Goal: Task Accomplishment & Management: Complete application form

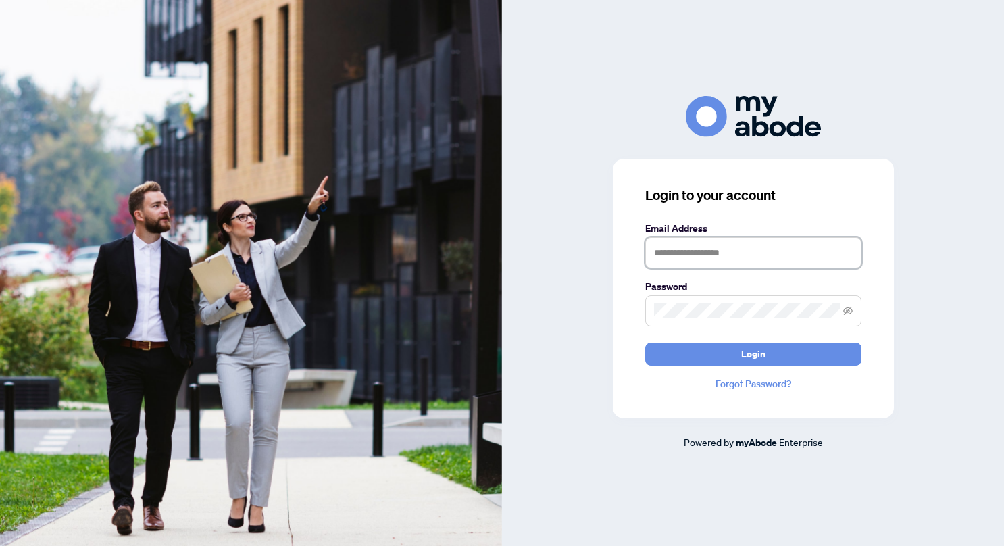
click at [682, 253] on input "text" at bounding box center [753, 252] width 216 height 31
type input "**********"
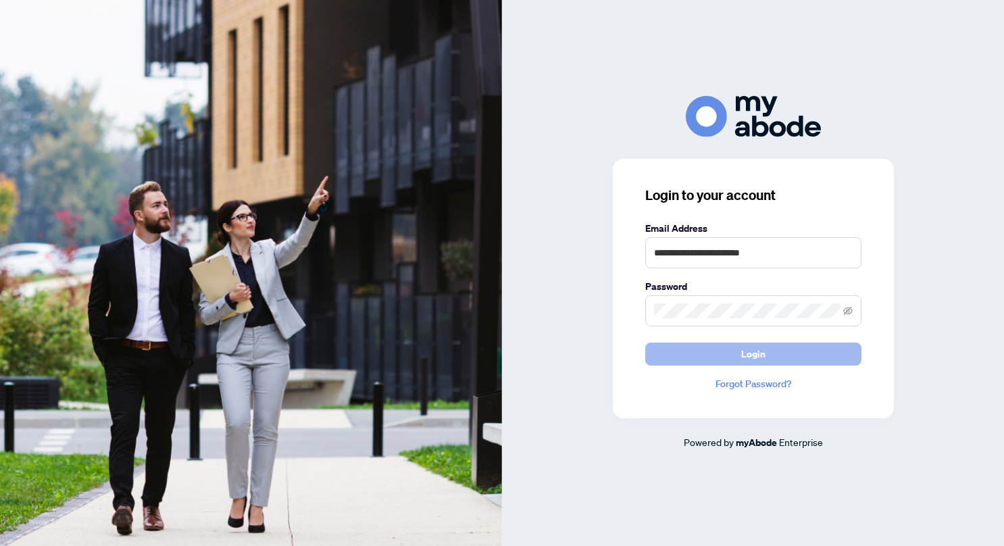
click at [747, 357] on span "Login" at bounding box center [753, 354] width 24 height 22
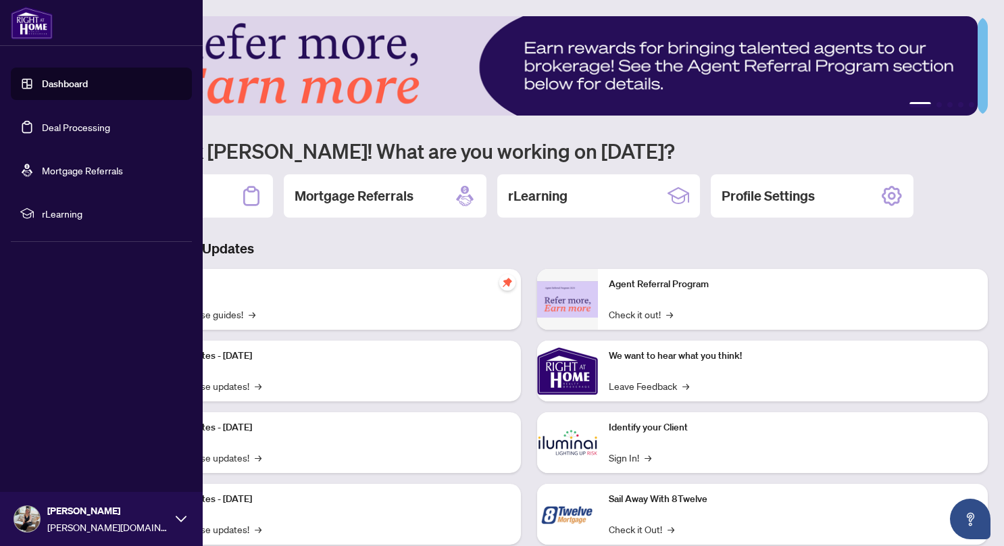
click at [76, 130] on link "Deal Processing" at bounding box center [76, 127] width 68 height 12
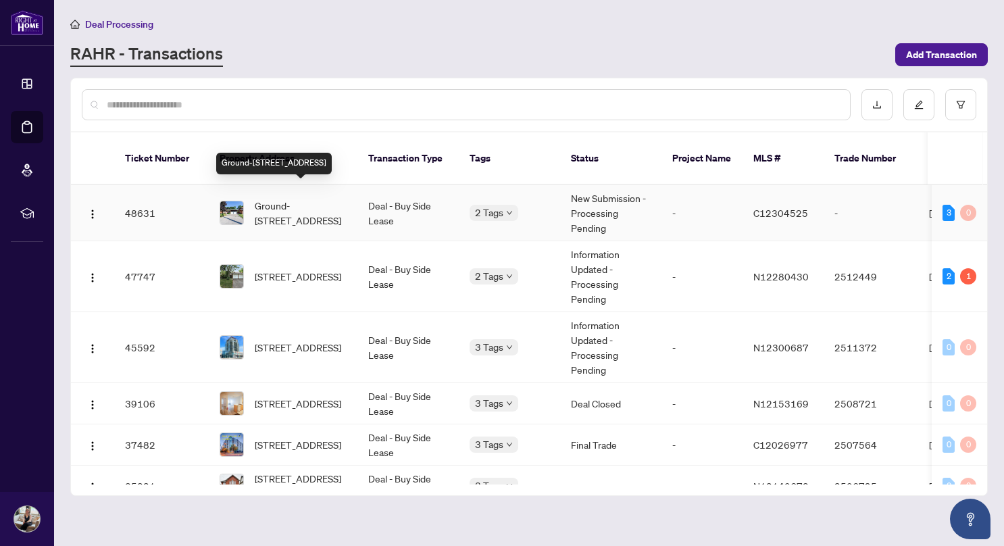
click at [289, 205] on span "Ground-[STREET_ADDRESS]" at bounding box center [301, 213] width 92 height 30
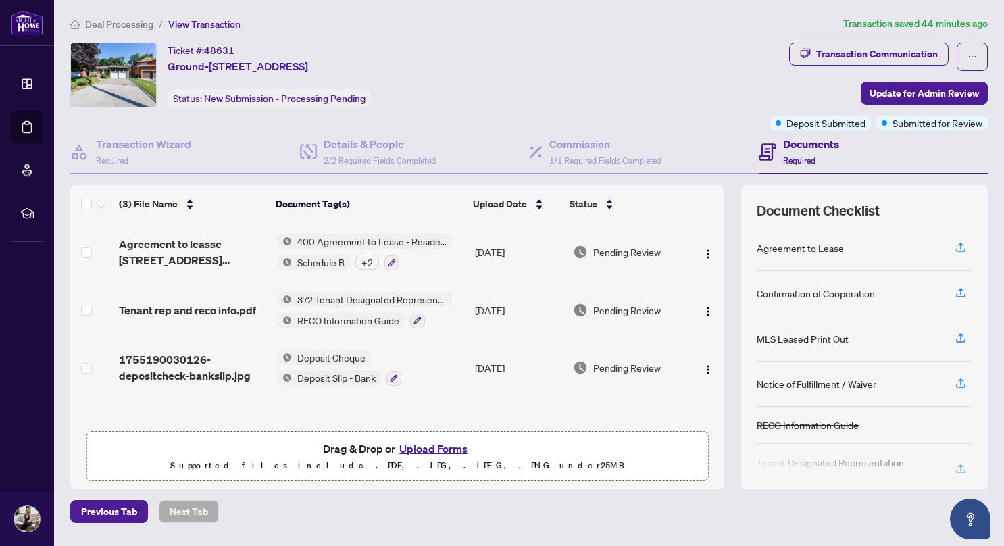
click at [424, 447] on button "Upload Forms" at bounding box center [433, 449] width 76 height 18
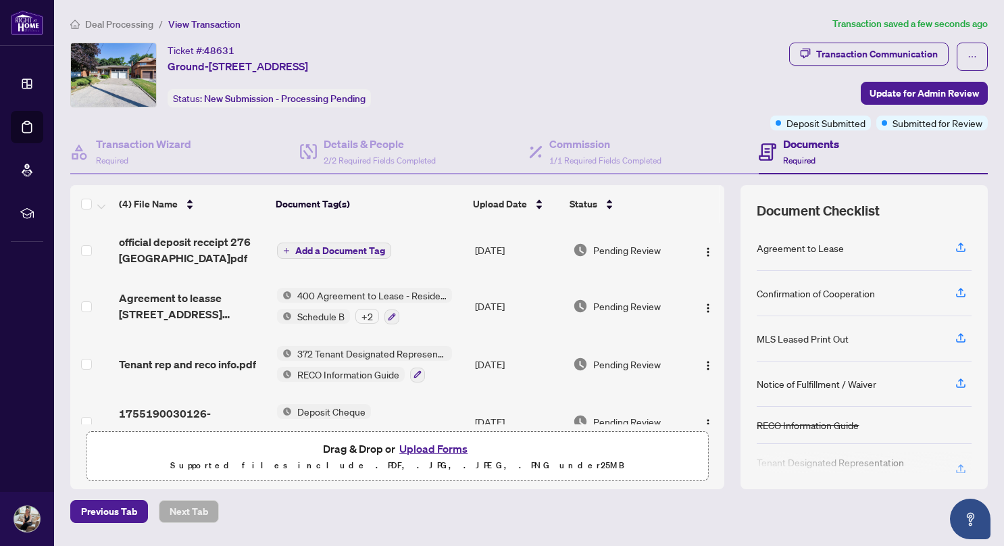
click at [307, 249] on span "Add a Document Tag" at bounding box center [340, 250] width 90 height 9
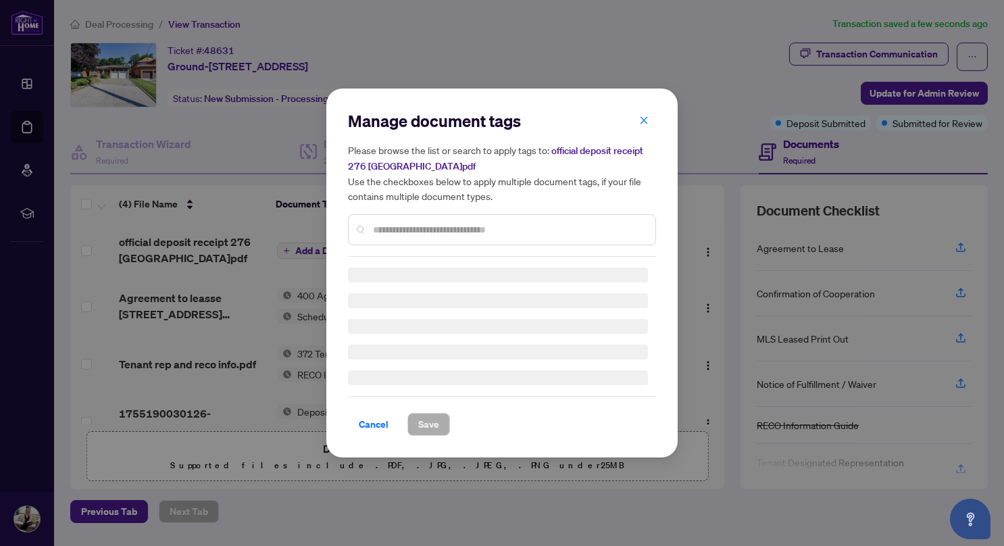
click at [378, 226] on input "text" at bounding box center [509, 229] width 272 height 15
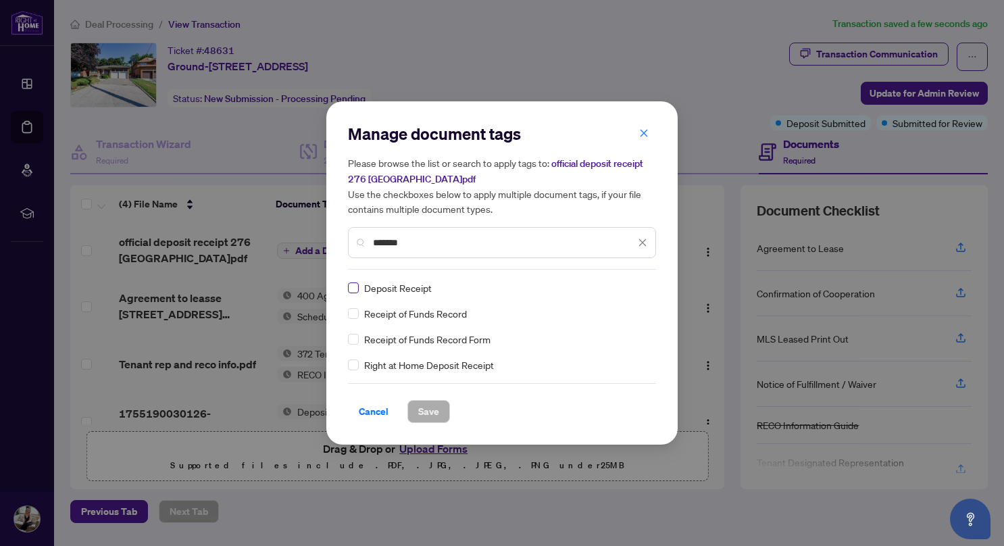
type input "*******"
click at [427, 412] on span "Save" at bounding box center [428, 412] width 21 height 22
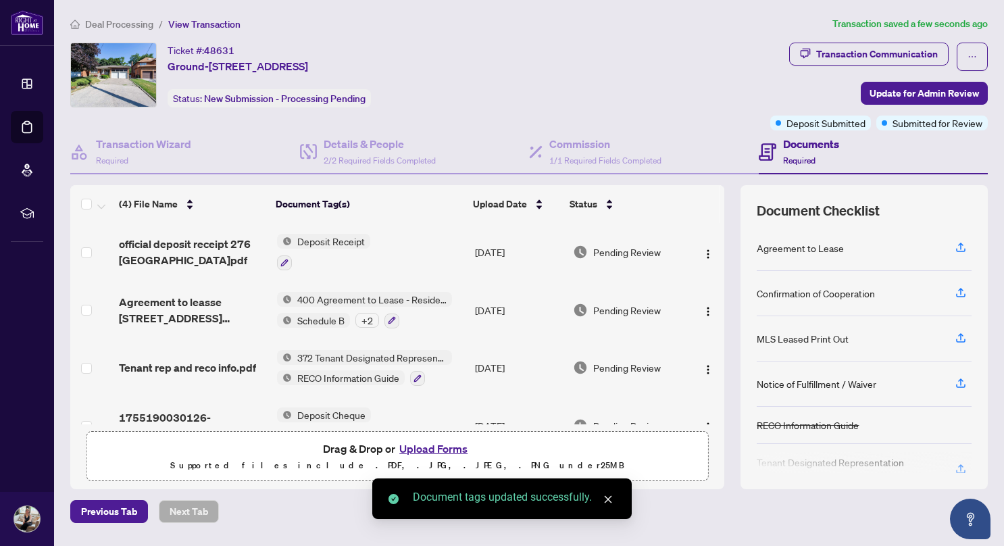
click at [343, 241] on span "Deposit Receipt" at bounding box center [331, 241] width 78 height 15
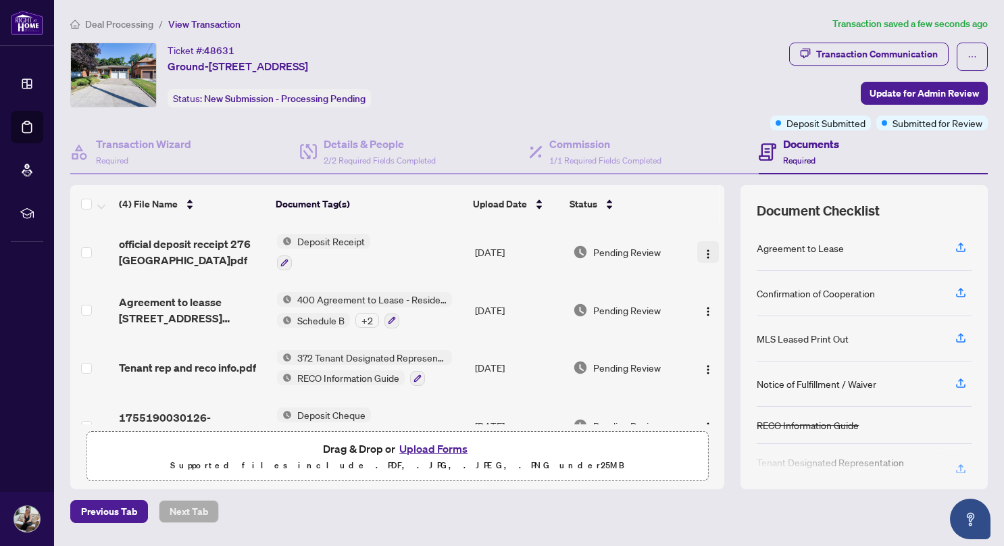
click at [703, 250] on img "button" at bounding box center [708, 254] width 11 height 11
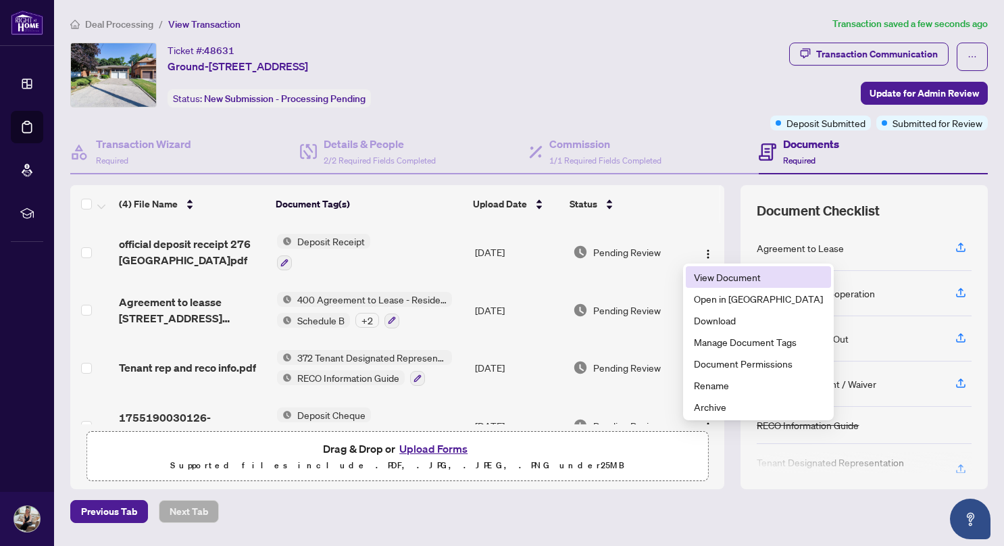
click at [707, 278] on span "View Document" at bounding box center [758, 277] width 129 height 15
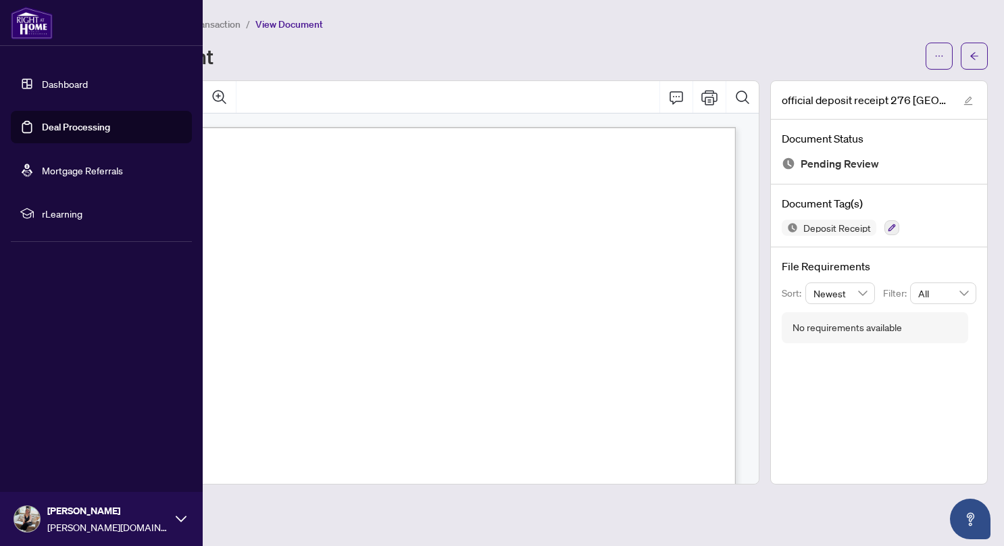
click at [66, 123] on link "Deal Processing" at bounding box center [76, 127] width 68 height 12
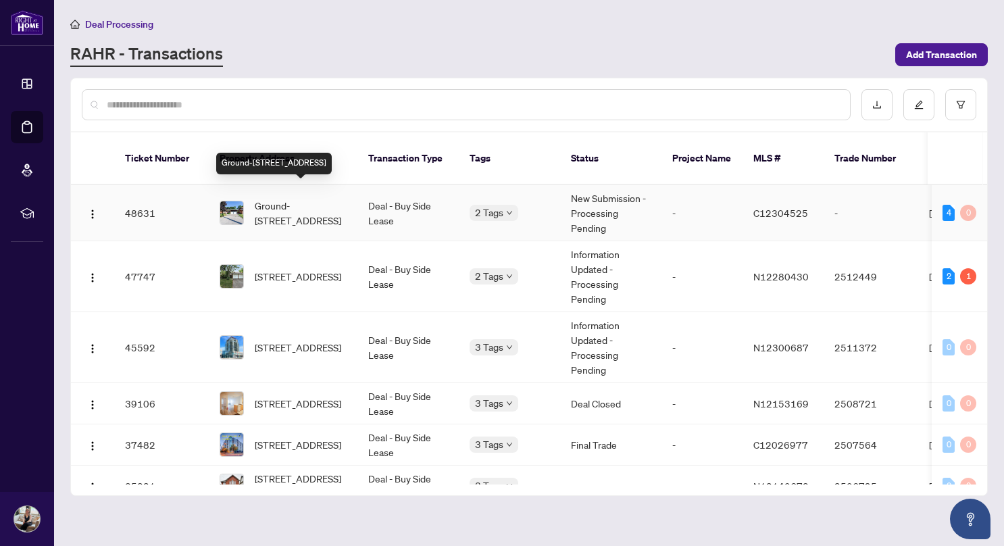
click at [312, 205] on span "Ground-[STREET_ADDRESS]" at bounding box center [301, 213] width 92 height 30
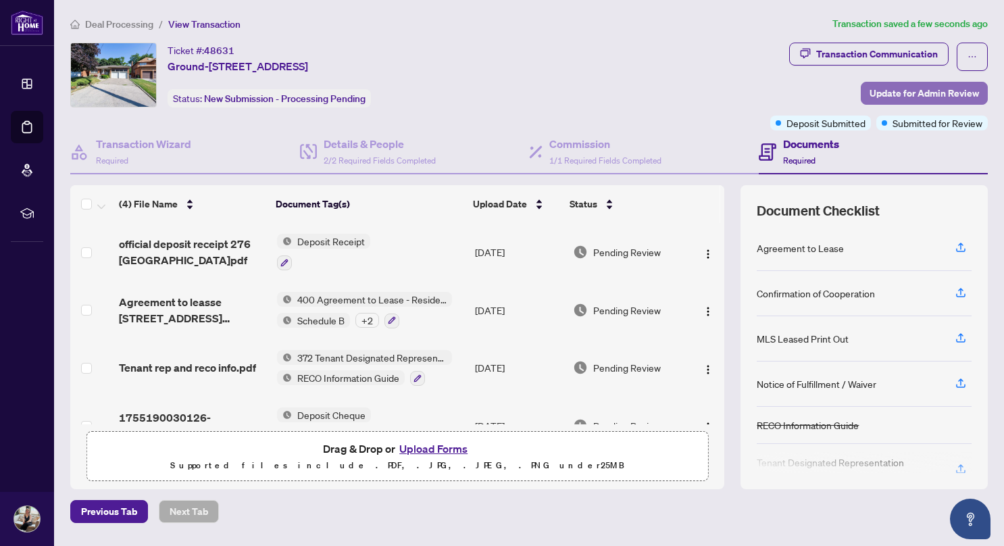
click at [874, 95] on span "Update for Admin Review" at bounding box center [924, 93] width 109 height 22
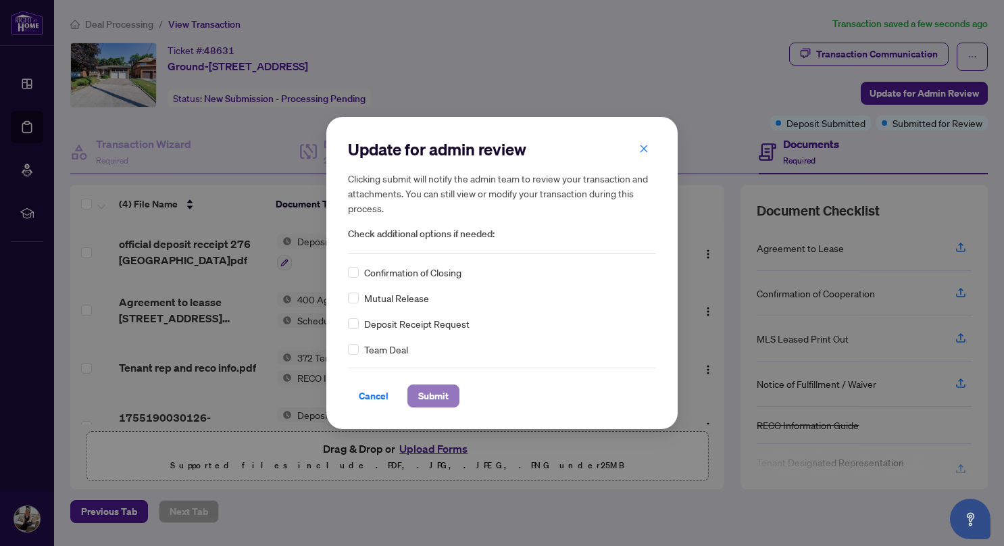
click at [446, 393] on span "Submit" at bounding box center [433, 396] width 30 height 22
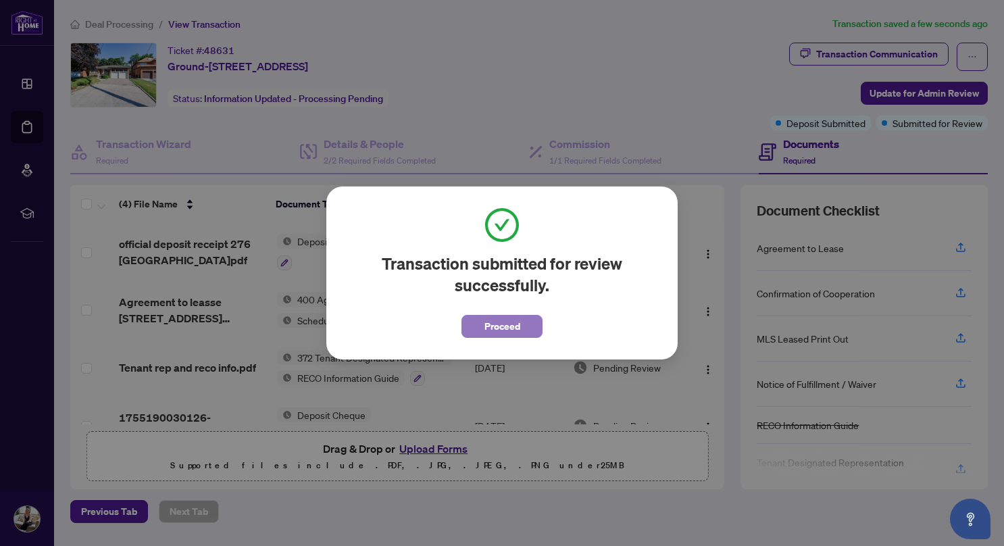
click at [498, 322] on span "Proceed" at bounding box center [503, 327] width 36 height 22
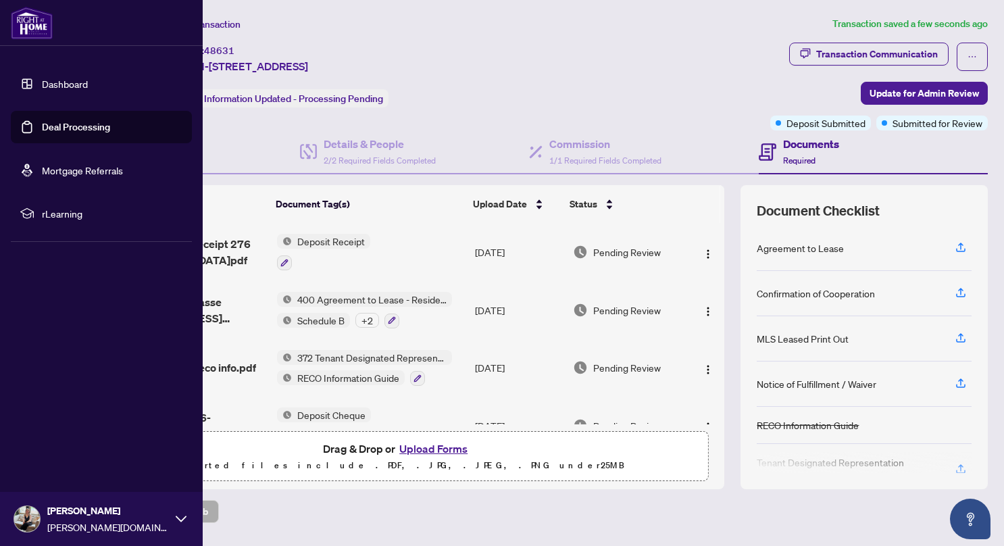
click at [82, 128] on link "Deal Processing" at bounding box center [76, 127] width 68 height 12
